Goal: Share content: Share content

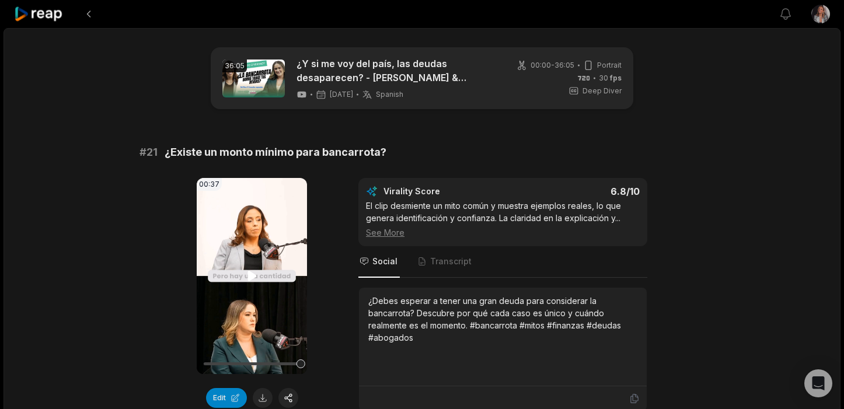
click at [250, 279] on icon at bounding box center [252, 276] width 9 height 10
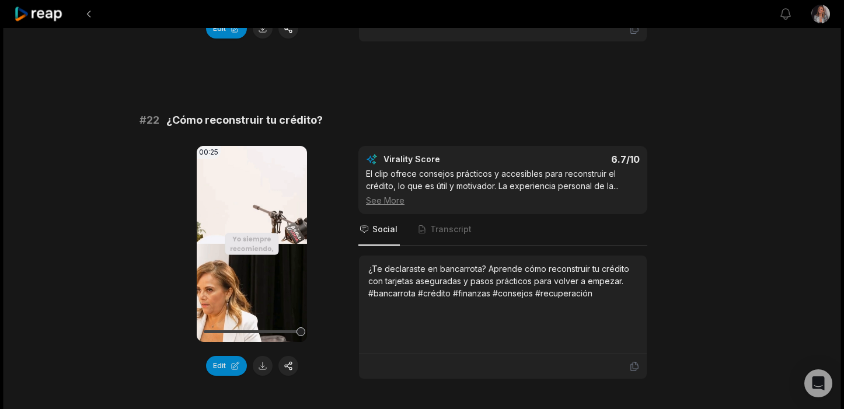
scroll to position [439, 0]
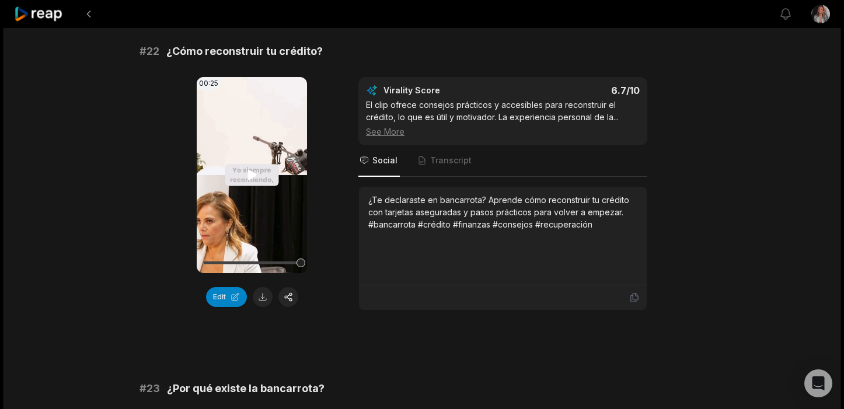
click at [250, 172] on icon at bounding box center [252, 175] width 9 height 10
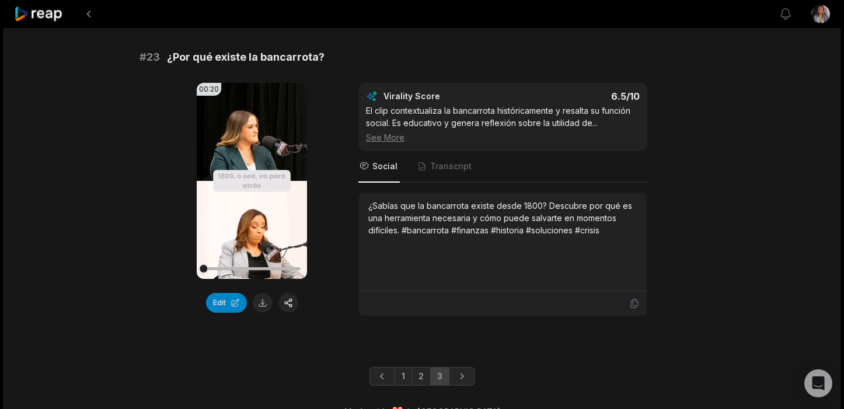
scroll to position [771, 0]
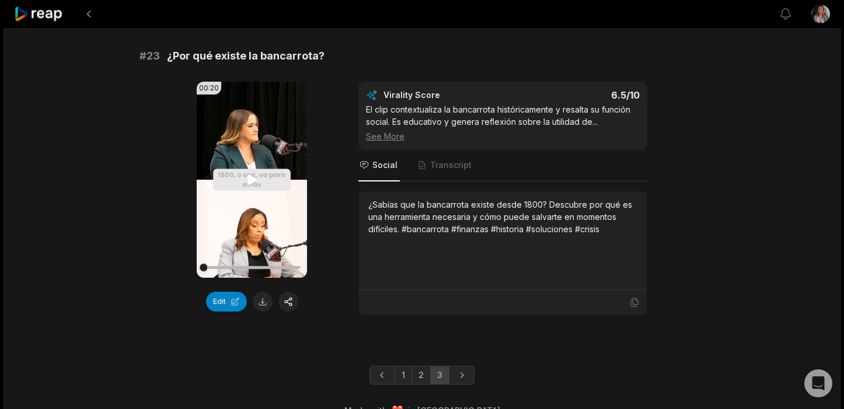
click at [253, 180] on icon at bounding box center [252, 180] width 9 height 10
click at [228, 304] on button "Edit" at bounding box center [226, 302] width 41 height 20
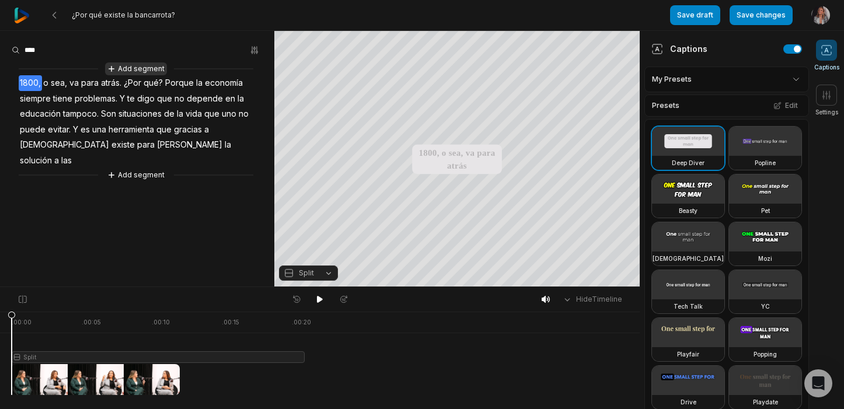
click at [144, 69] on button "Add segment" at bounding box center [136, 68] width 62 height 13
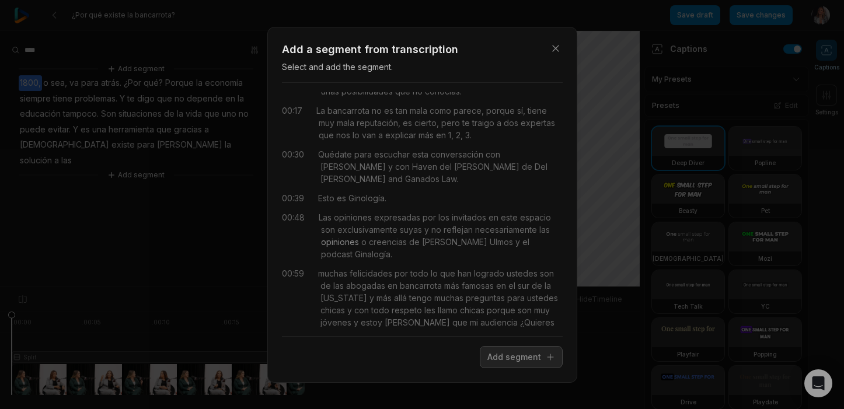
scroll to position [22, 0]
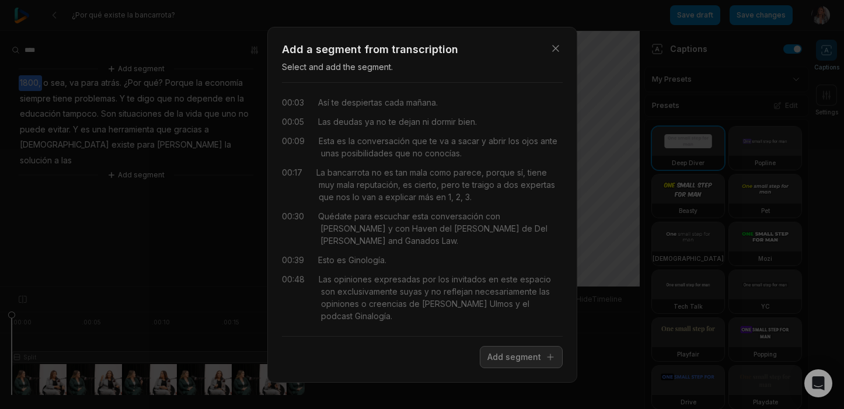
click at [161, 161] on div "Close Add a segment from transcription Select and add the segment. 00:00 Estoy …" at bounding box center [422, 204] width 844 height 409
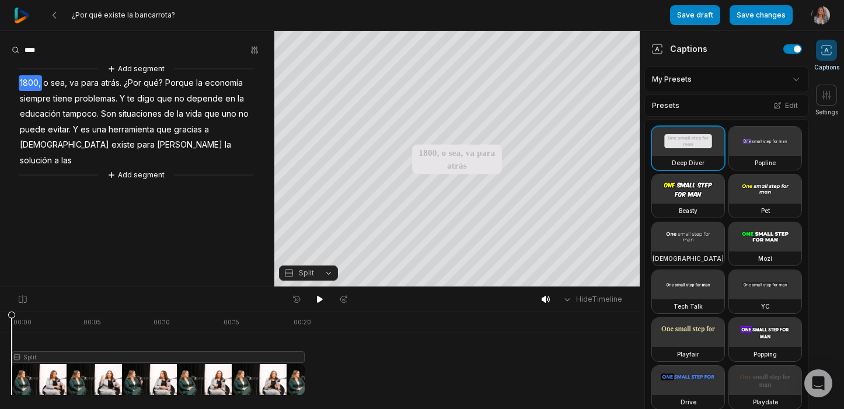
scroll to position [0, 0]
click at [135, 169] on button "Add segment" at bounding box center [136, 175] width 62 height 13
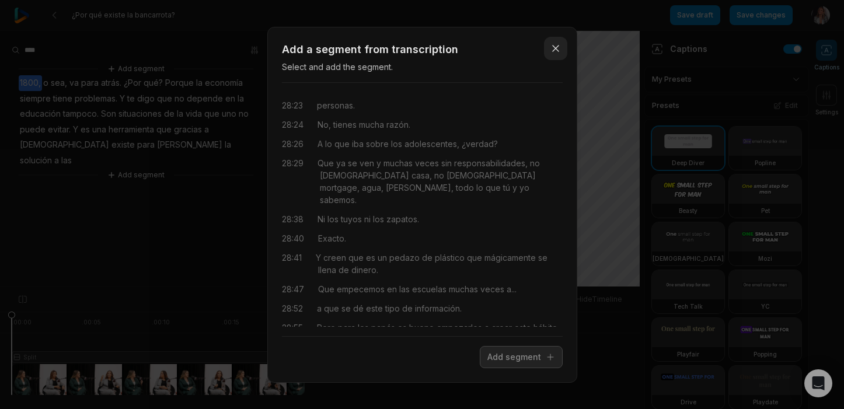
click at [557, 51] on icon "button" at bounding box center [556, 49] width 12 height 12
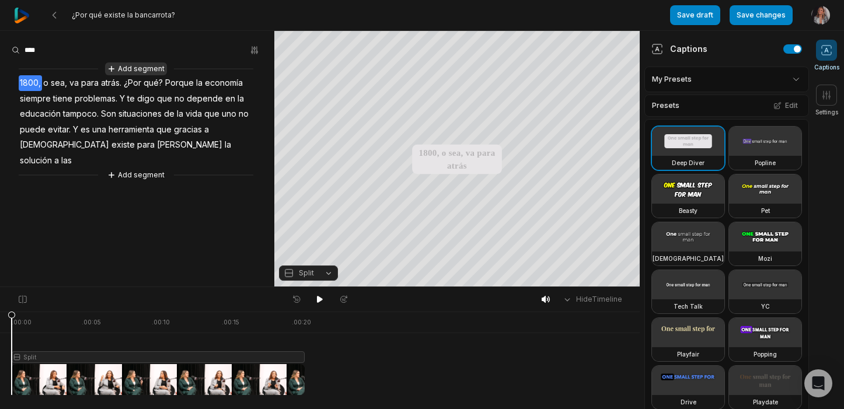
click at [124, 68] on button "Add segment" at bounding box center [136, 68] width 62 height 13
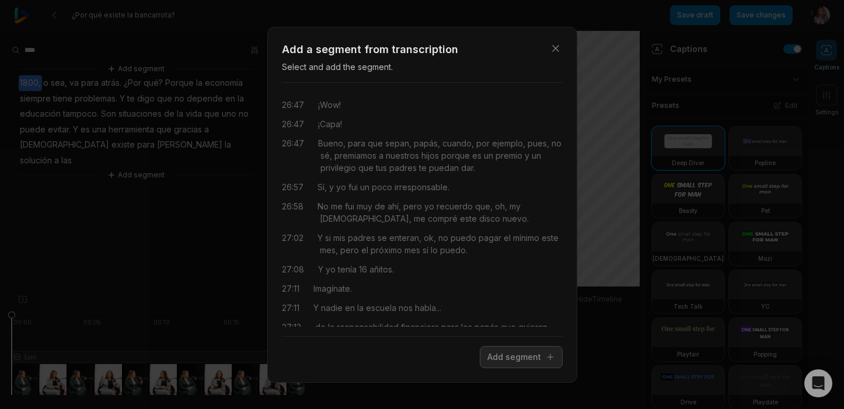
scroll to position [9207, 0]
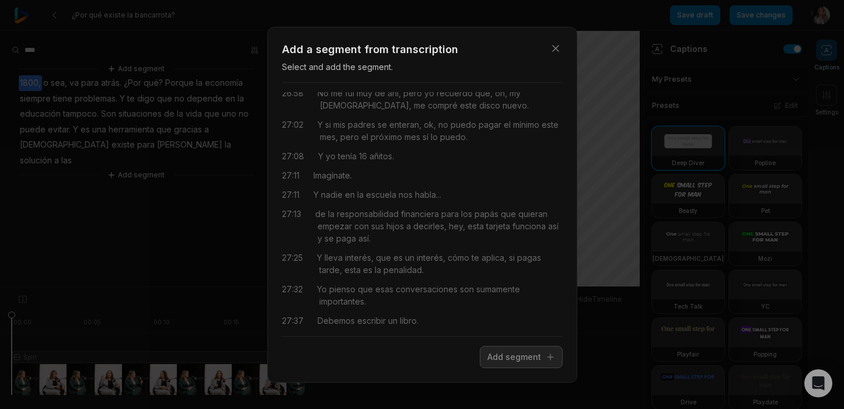
drag, startPoint x: 372, startPoint y: 319, endPoint x: 313, endPoint y: 301, distance: 61.5
click at [517, 359] on button "Add segment" at bounding box center [521, 357] width 83 height 22
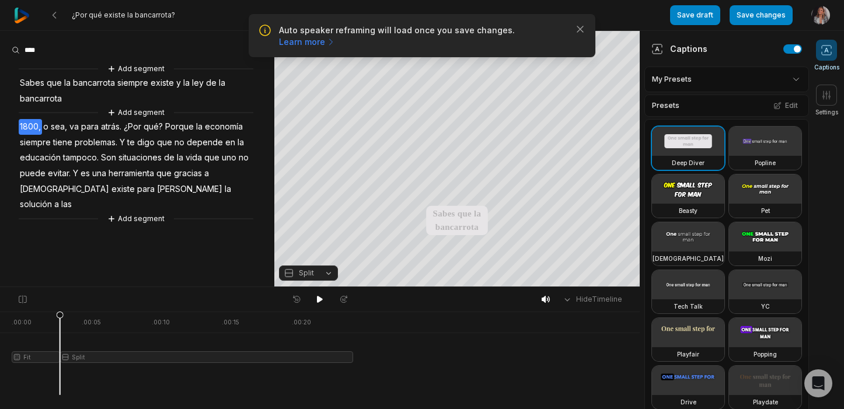
scroll to position [0, 0]
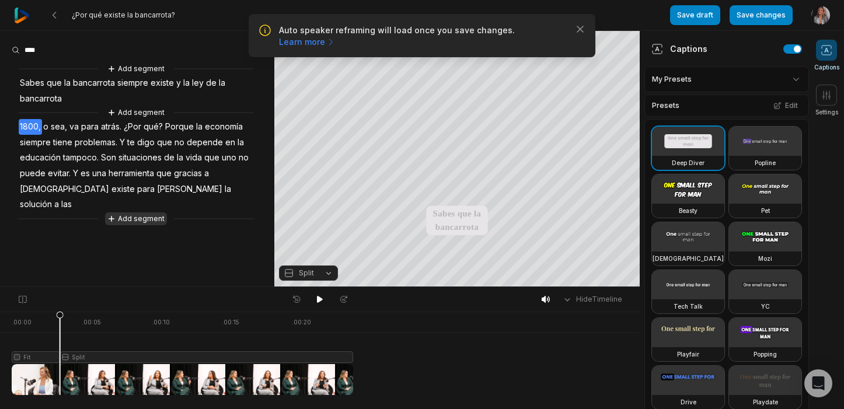
click at [154, 213] on button "Add segment" at bounding box center [136, 219] width 62 height 13
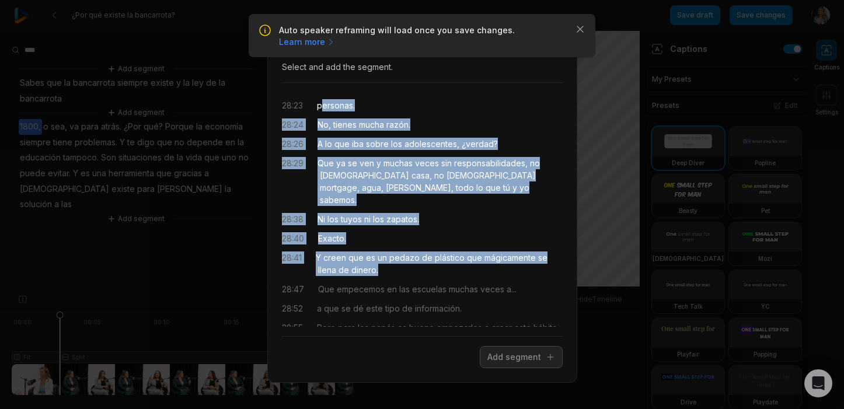
drag, startPoint x: 394, startPoint y: 260, endPoint x: 323, endPoint y: 104, distance: 171.5
click at [323, 103] on div "28:23 personas. 28:24 No, tienes mucha razón. 28:26 A lo que iba sobre los adol…" at bounding box center [422, 209] width 281 height 235
click at [513, 360] on button "Add segment" at bounding box center [521, 357] width 83 height 22
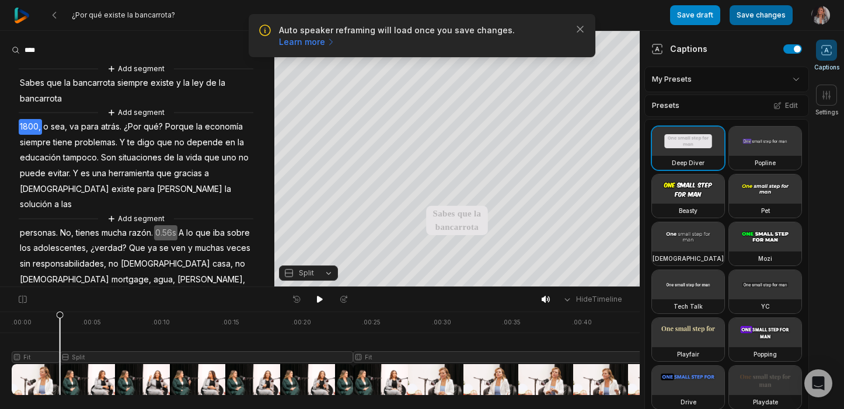
click at [760, 12] on button "Save changes" at bounding box center [761, 15] width 63 height 20
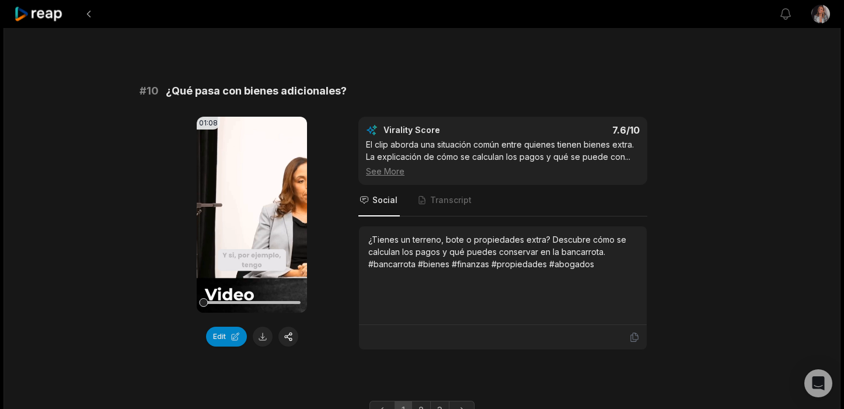
scroll to position [3205, 0]
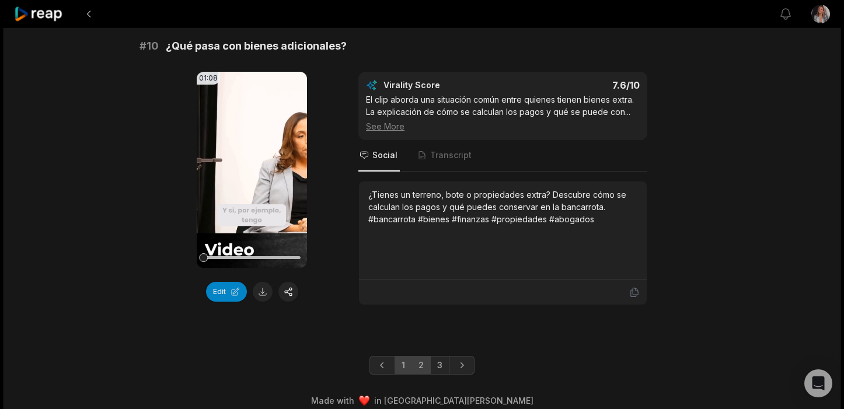
click at [421, 356] on link "2" at bounding box center [421, 365] width 19 height 19
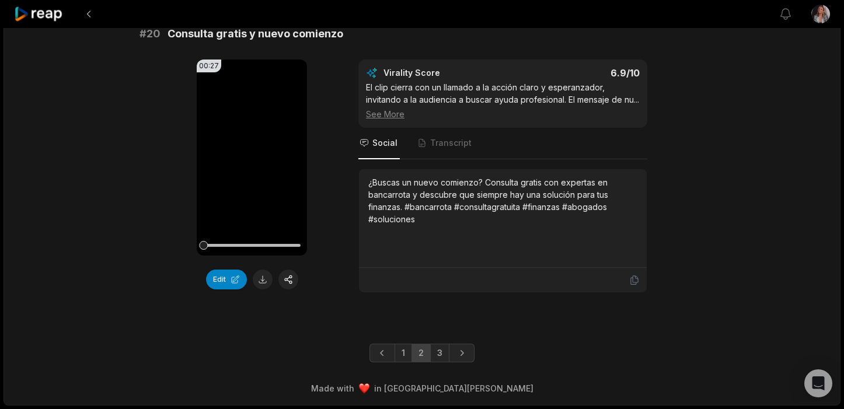
scroll to position [3193, 0]
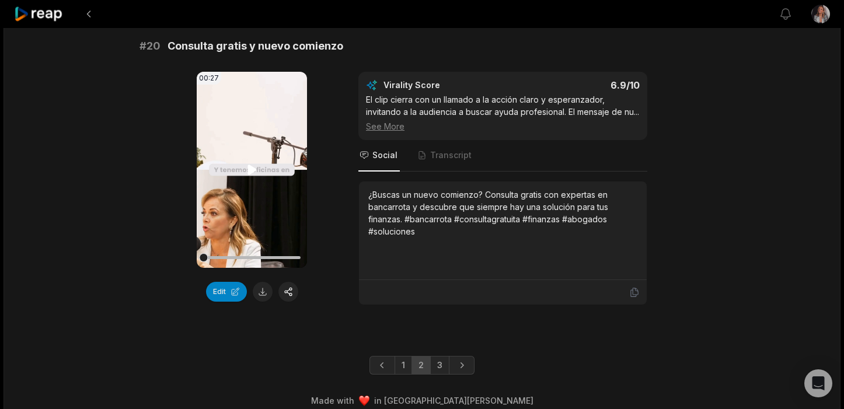
click at [256, 163] on icon at bounding box center [252, 170] width 14 height 14
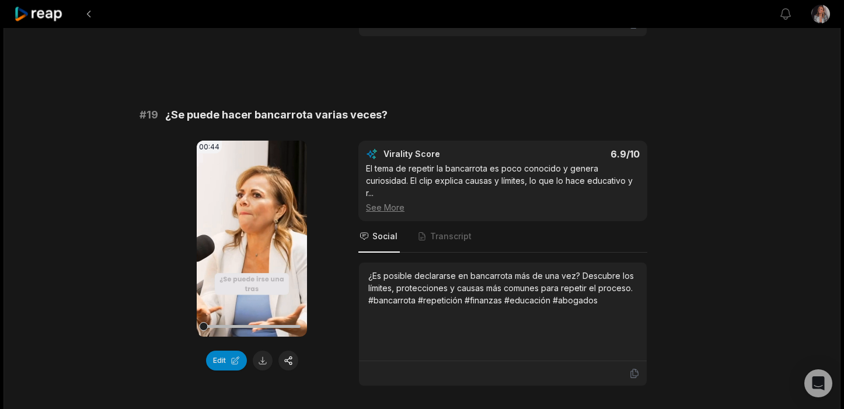
scroll to position [2773, 0]
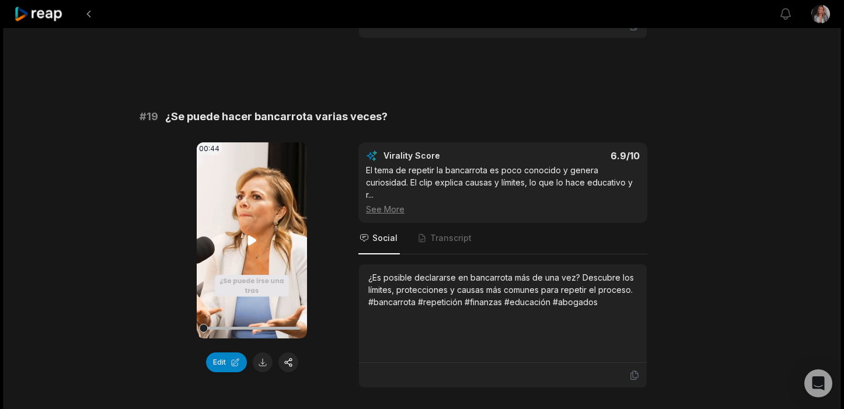
click at [246, 234] on icon at bounding box center [252, 241] width 14 height 14
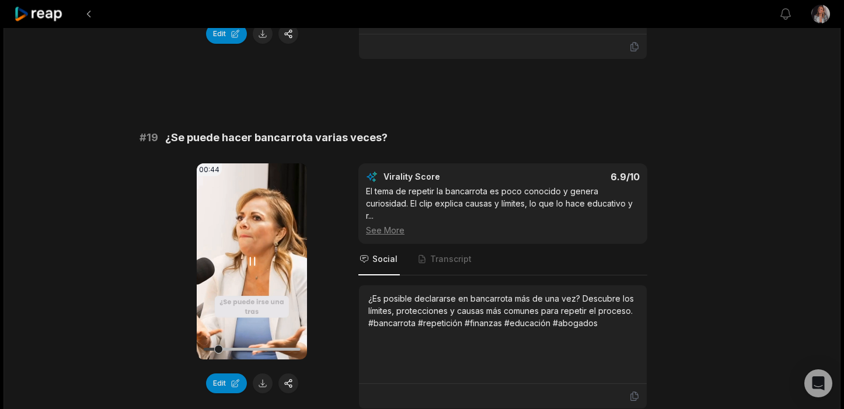
scroll to position [2756, 0]
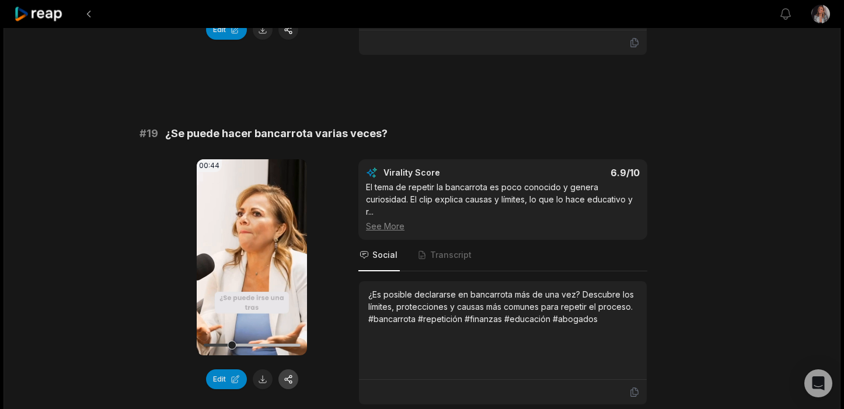
click at [290, 370] on button "button" at bounding box center [289, 380] width 20 height 20
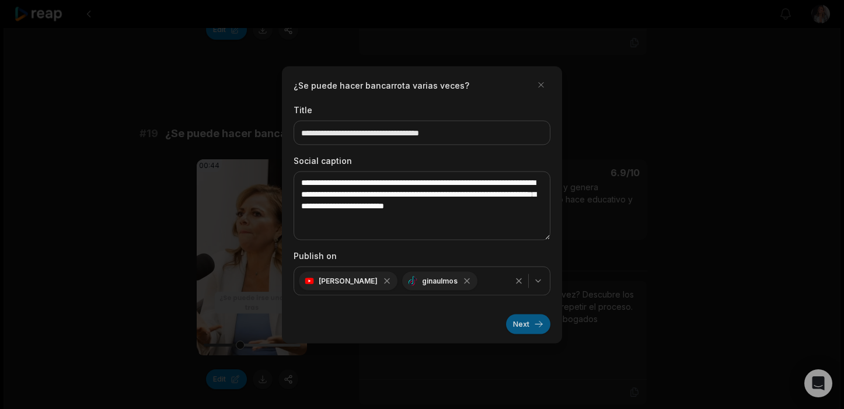
click at [535, 326] on button "Next" at bounding box center [528, 324] width 44 height 20
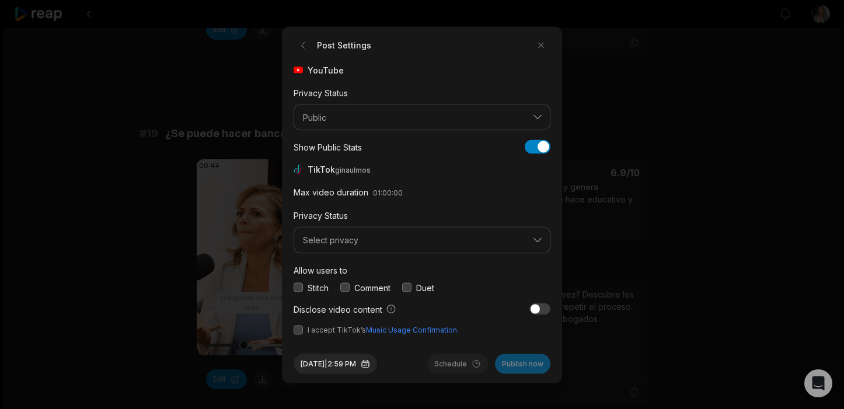
click at [299, 287] on button "button" at bounding box center [298, 287] width 9 height 9
click at [299, 331] on button "button" at bounding box center [298, 329] width 9 height 9
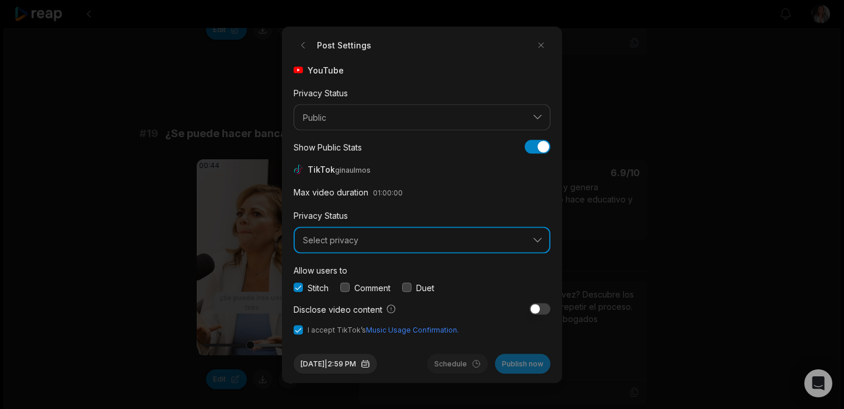
click at [362, 228] on button "Select privacy" at bounding box center [422, 240] width 257 height 27
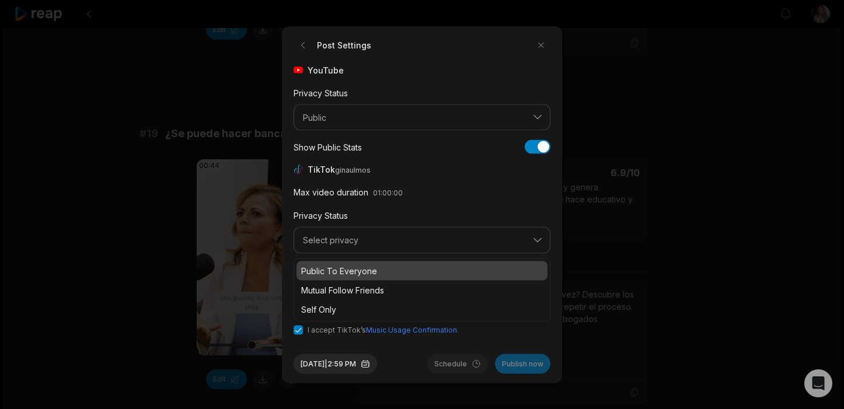
click at [352, 267] on p "Public To Everyone" at bounding box center [422, 271] width 242 height 12
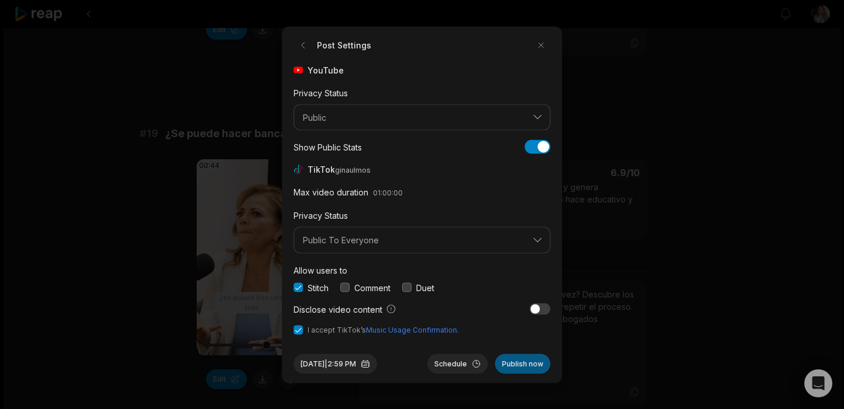
click at [534, 367] on button "Publish now" at bounding box center [522, 364] width 55 height 20
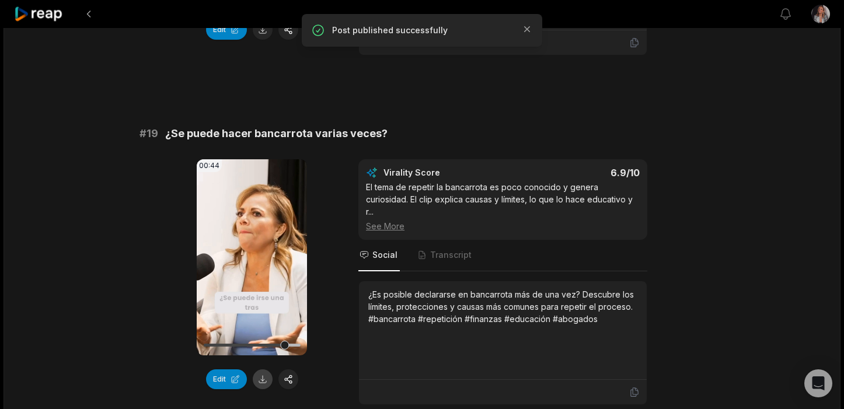
click at [259, 370] on button at bounding box center [263, 380] width 20 height 20
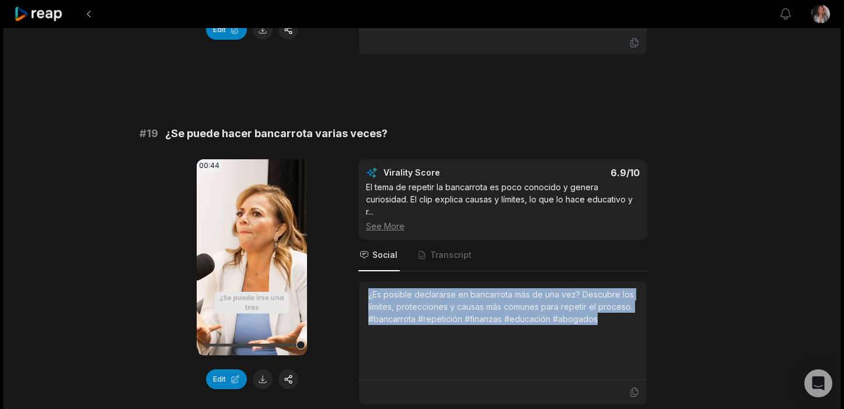
drag, startPoint x: 608, startPoint y: 293, endPoint x: 359, endPoint y: 273, distance: 250.1
click at [359, 281] on div "¿Es posible declararse en bancarrota más de una vez? Descubre los límites, prot…" at bounding box center [503, 330] width 288 height 99
copy div "¿Es posible declararse en bancarrota más de una vez? Descubre los límites, prot…"
